Goal: Entertainment & Leisure: Consume media (video, audio)

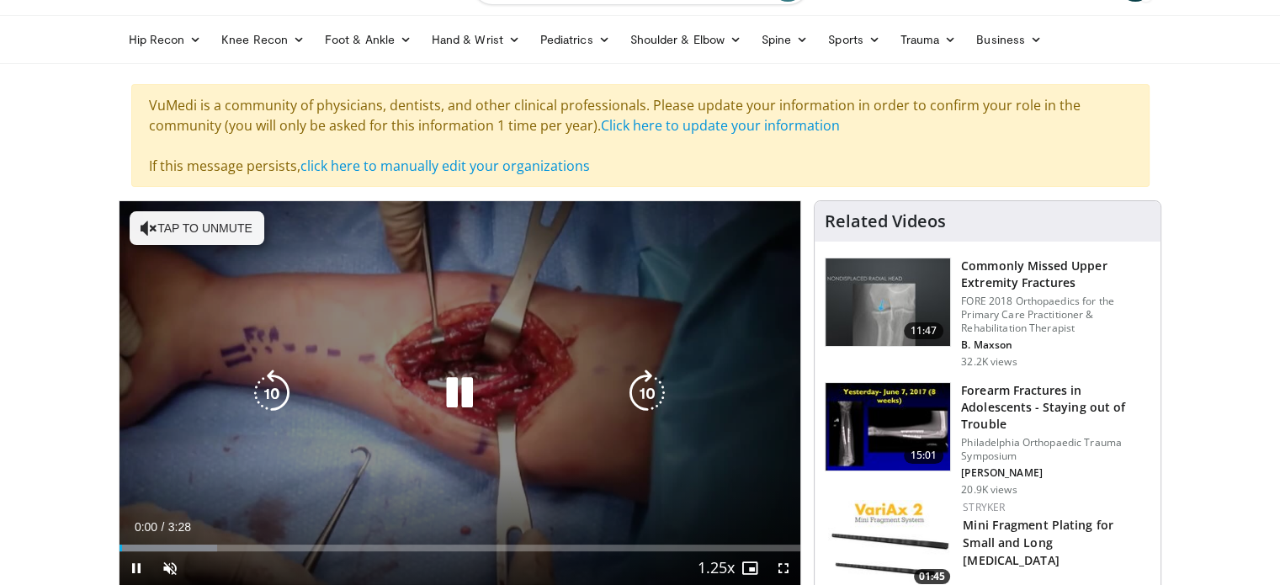
scroll to position [168, 0]
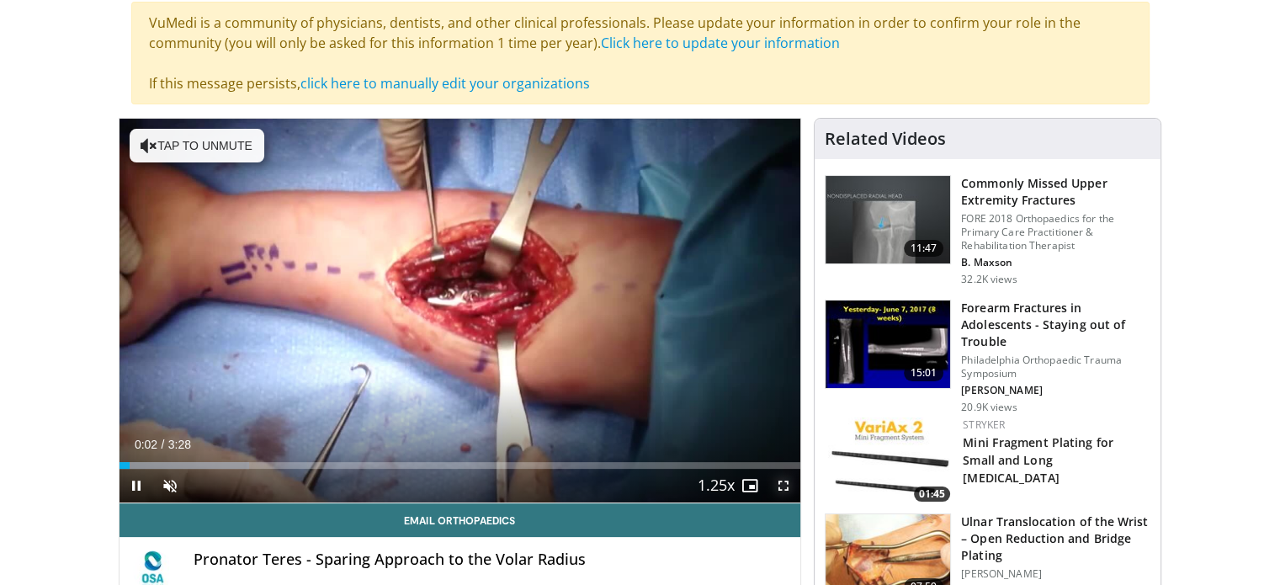
click at [783, 488] on span "Video Player" at bounding box center [784, 486] width 34 height 34
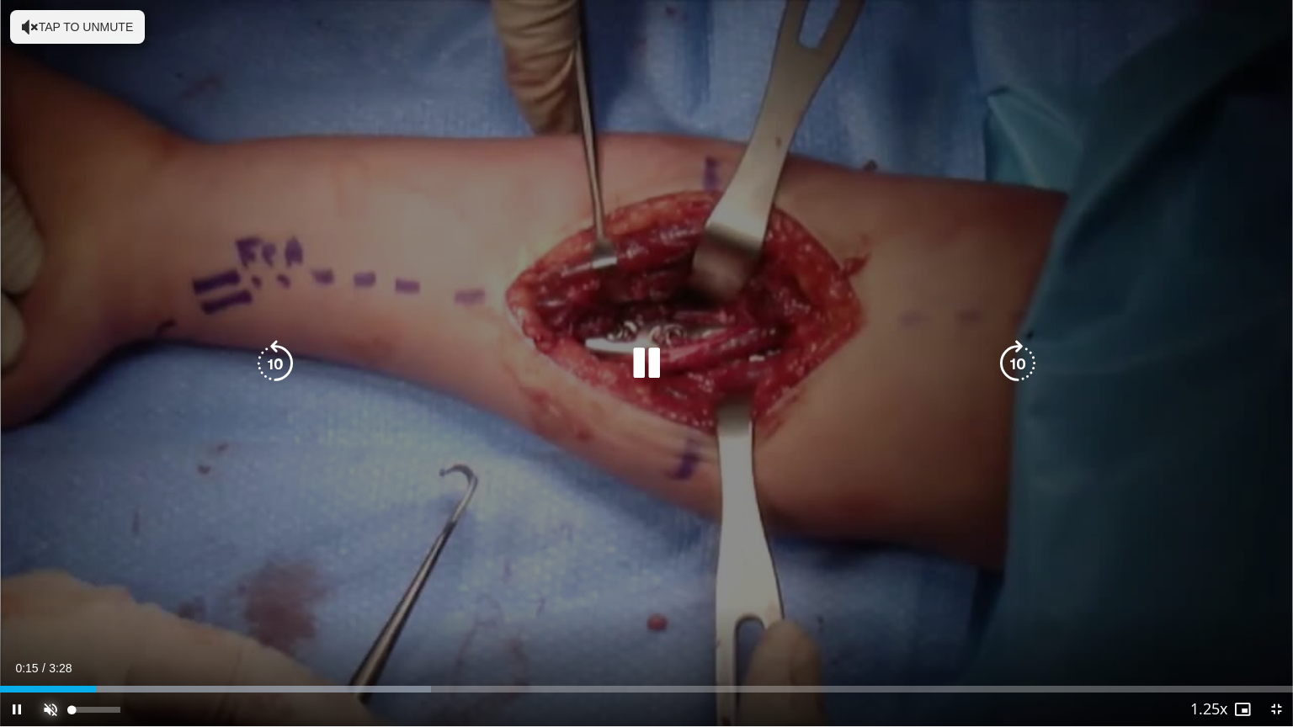
click at [34, 584] on span "Video Player" at bounding box center [51, 710] width 34 height 34
